Goal: Task Accomplishment & Management: Manage account settings

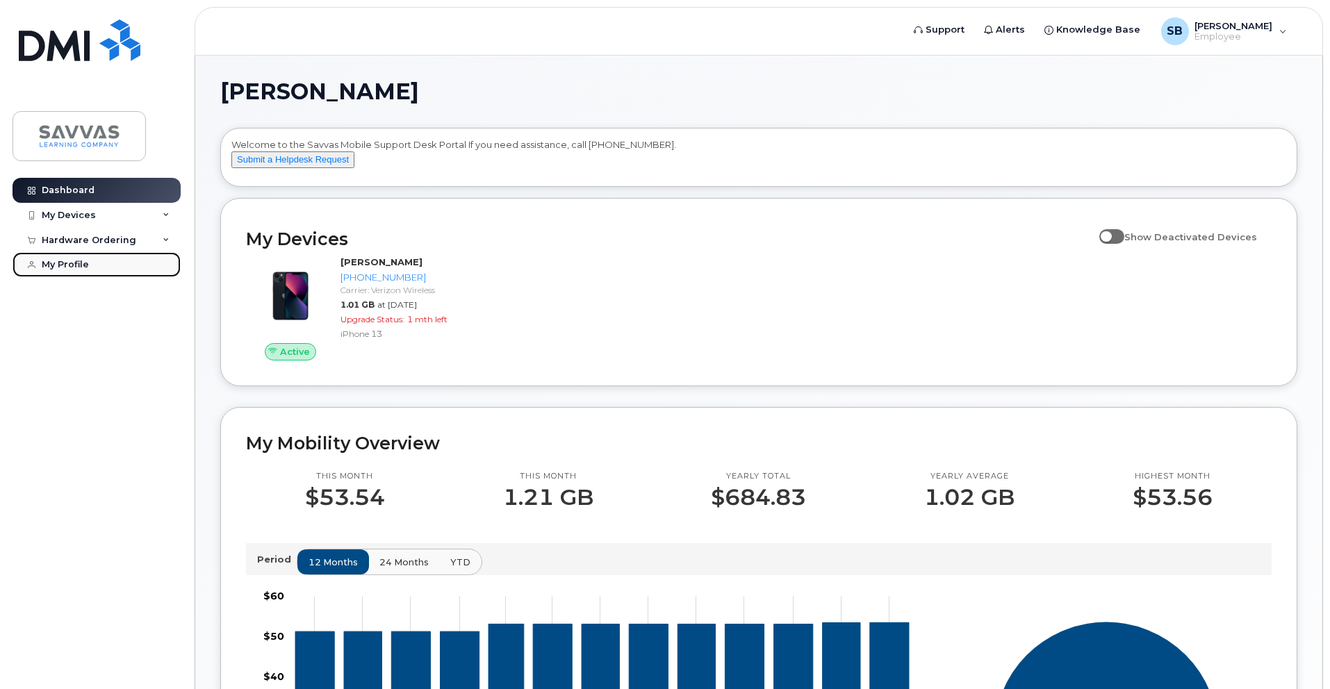
click at [105, 270] on link "My Profile" at bounding box center [97, 264] width 168 height 25
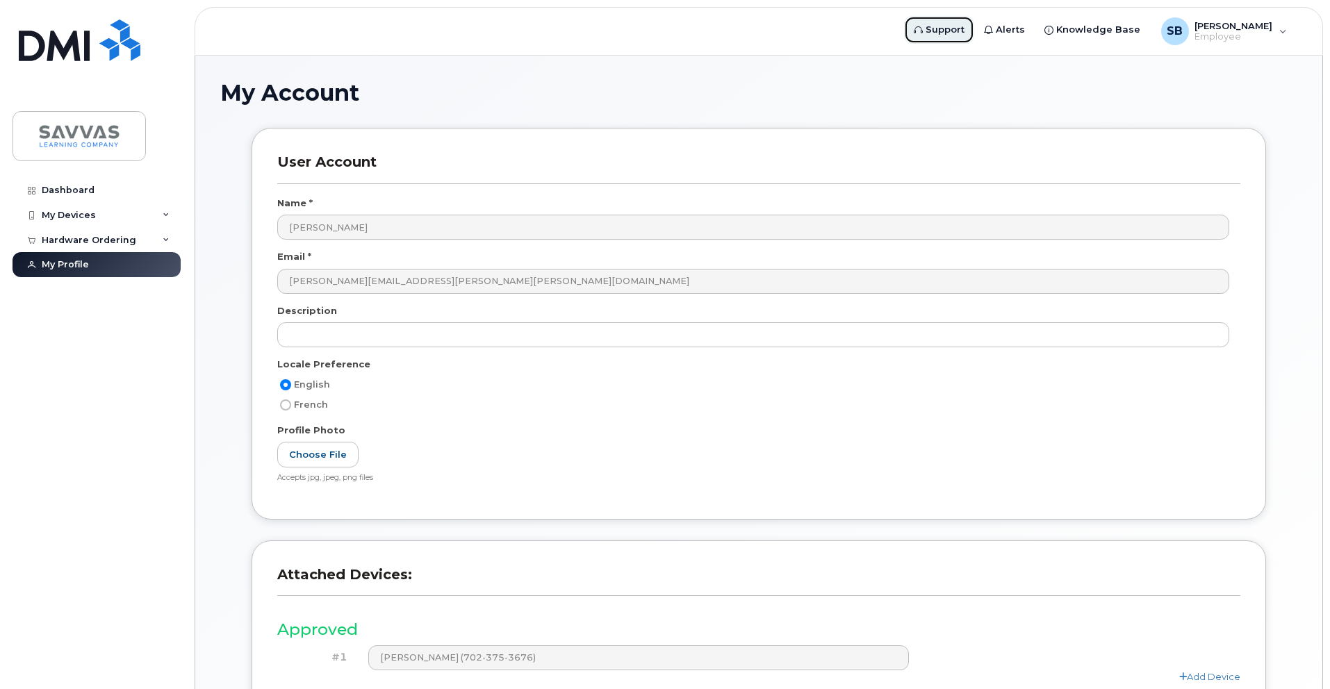
click at [964, 33] on span "Support" at bounding box center [944, 30] width 39 height 14
click at [89, 188] on div "Dashboard" at bounding box center [68, 190] width 53 height 11
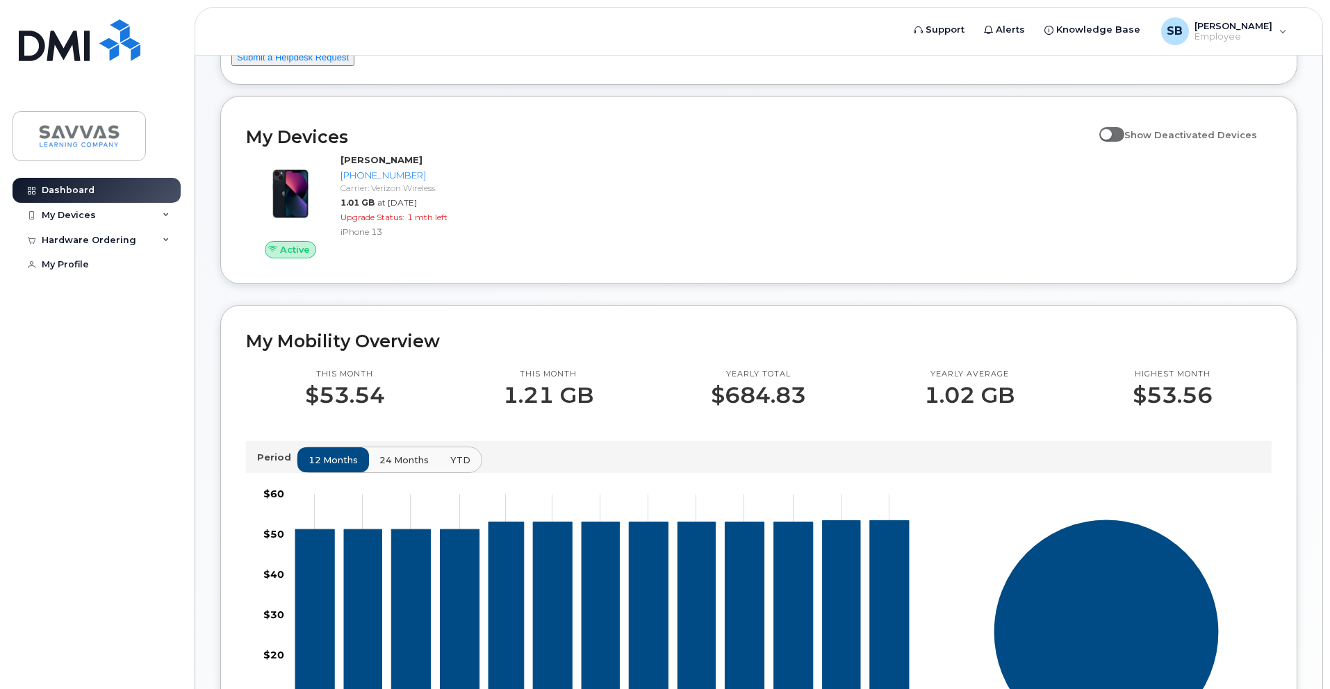
scroll to position [81, 0]
